Goal: Navigation & Orientation: Find specific page/section

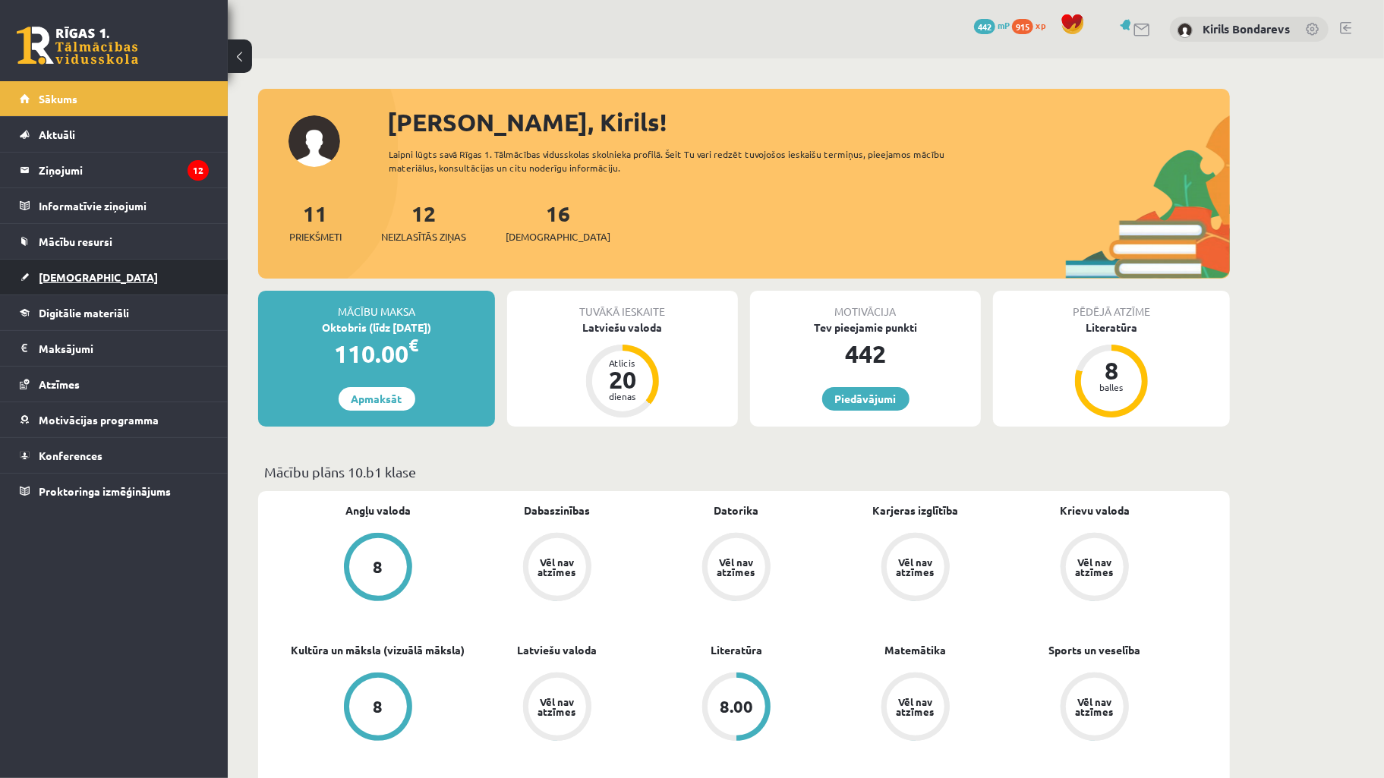
click at [90, 272] on link "[DEMOGRAPHIC_DATA]" at bounding box center [114, 277] width 189 height 35
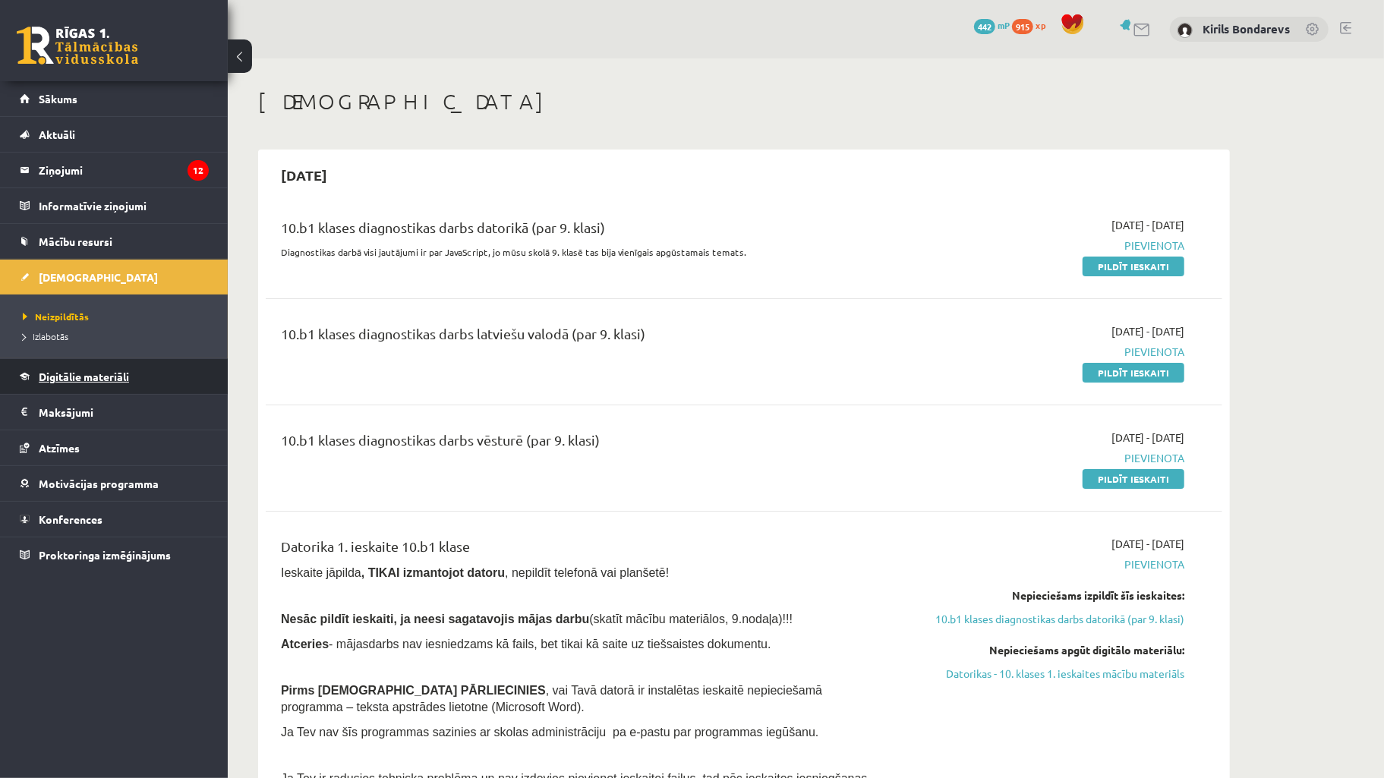
click at [110, 375] on span "Digitālie materiāli" at bounding box center [84, 377] width 90 height 14
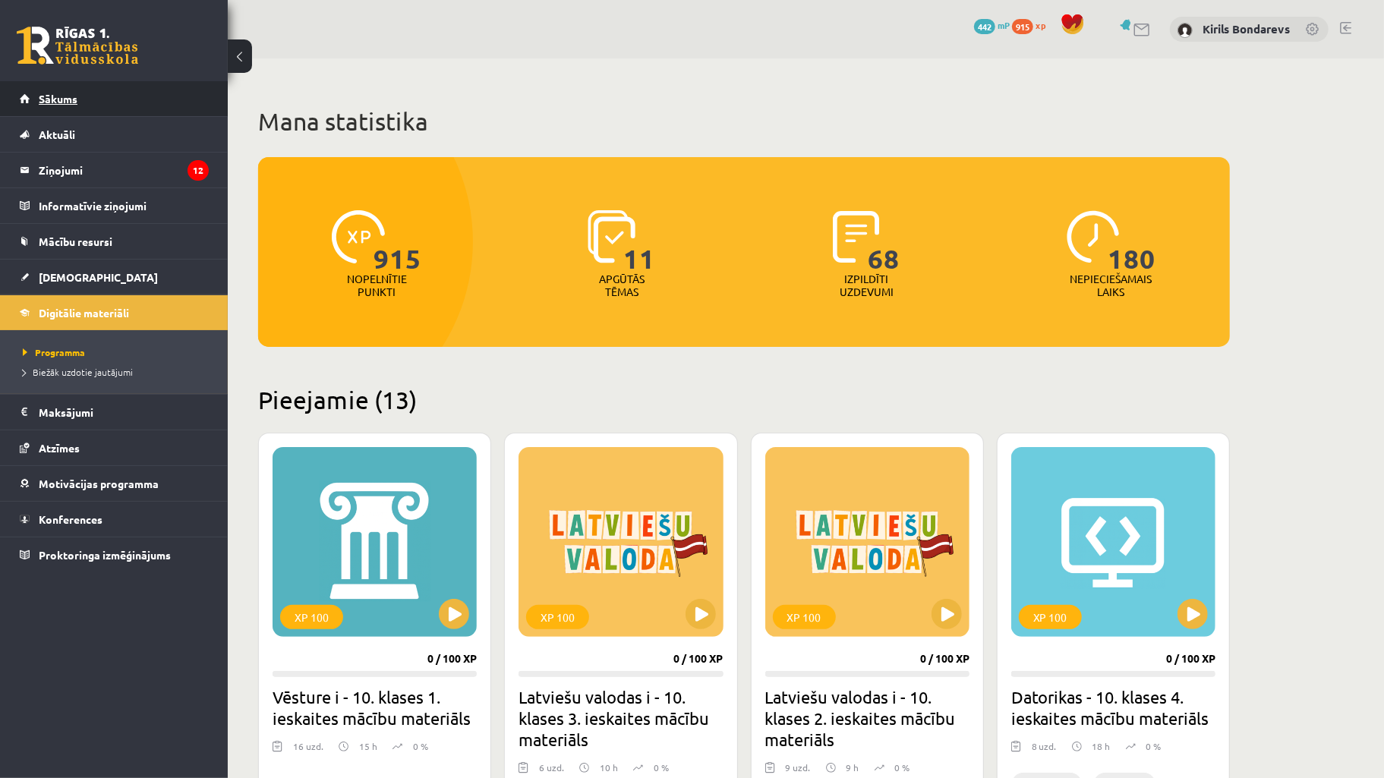
click at [76, 109] on link "Sākums" at bounding box center [114, 98] width 189 height 35
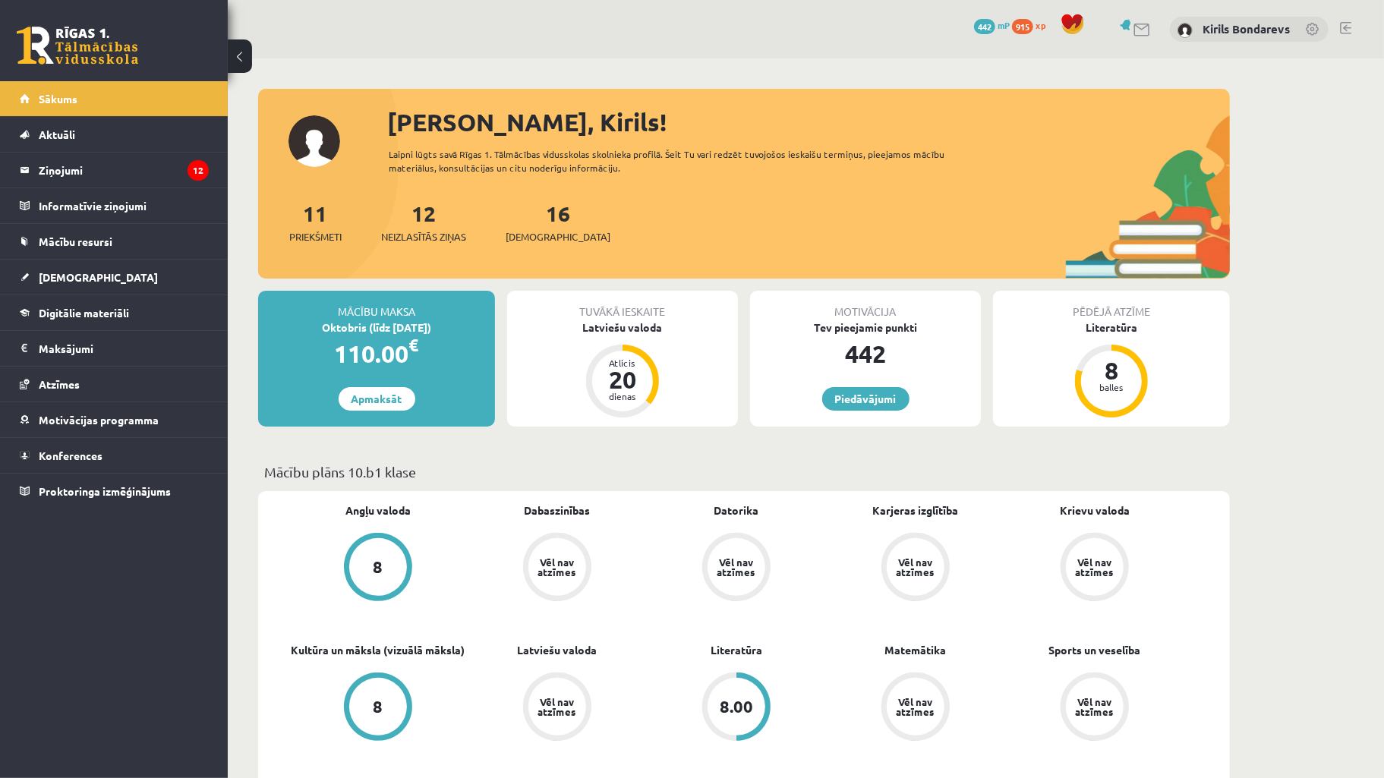
scroll to position [169, 0]
